Goal: Information Seeking & Learning: Understand process/instructions

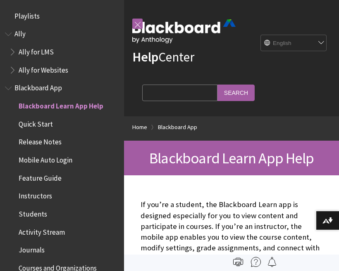
scroll to position [85, 0]
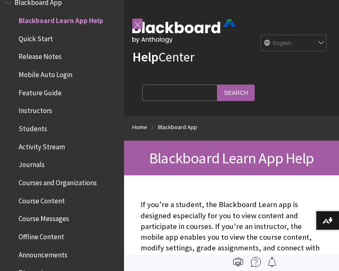
click at [21, 200] on span "Course Content" at bounding box center [42, 199] width 46 height 11
click at [22, 196] on span "Course Content" at bounding box center [44, 199] width 50 height 11
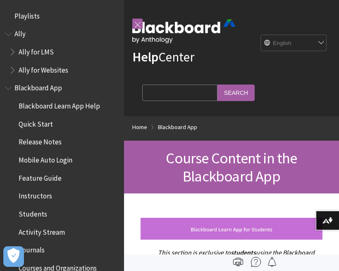
scroll to position [263, 0]
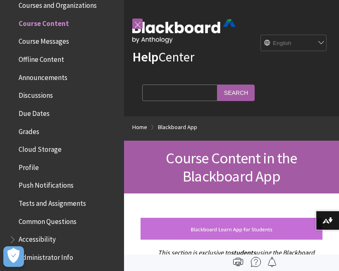
click at [336, 222] on button "Download alternative formats ..." at bounding box center [326, 221] width 23 height 20
click at [14, 260] on icon "Open Preferences" at bounding box center [13, 255] width 12 height 15
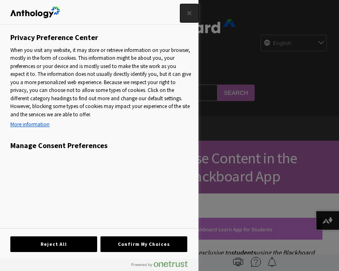
click at [191, 14] on button "Close" at bounding box center [189, 13] width 18 height 18
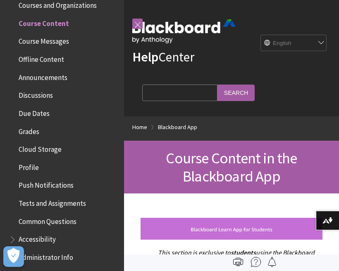
click at [329, 212] on button "Download alternative formats ..." at bounding box center [326, 221] width 23 height 20
click at [0, 0] on img at bounding box center [0, 0] width 0 height 0
click at [335, 223] on button "Download alternative formats ..." at bounding box center [326, 221] width 23 height 20
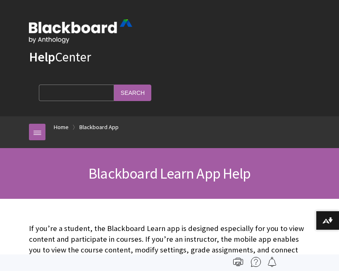
scroll to position [85, 0]
